Goal: Task Accomplishment & Management: Manage account settings

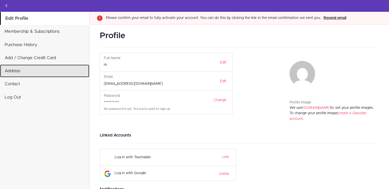
click at [51, 73] on link "Address" at bounding box center [44, 71] width 89 height 13
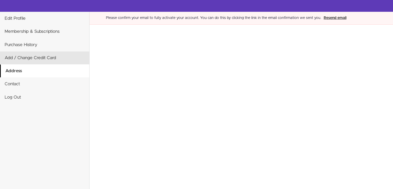
select select "US"
